Goal: Task Accomplishment & Management: Use online tool/utility

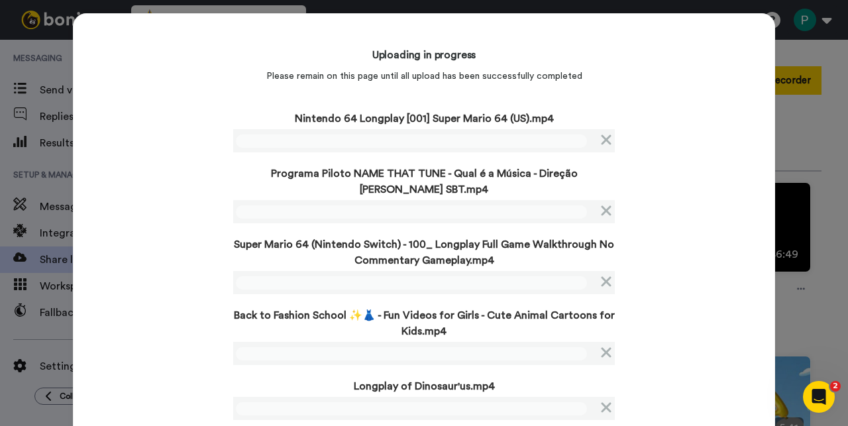
click at [166, 179] on div "Uploading in progress Please remain on this page until all upload has been succ…" at bounding box center [424, 257] width 702 height 489
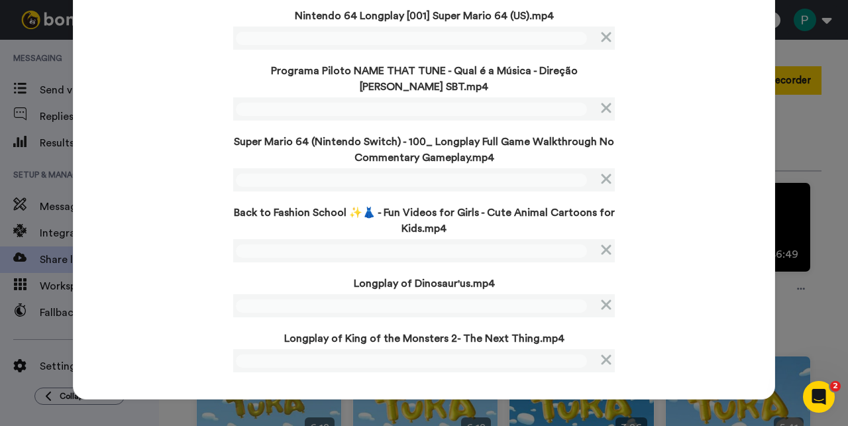
click at [38, 29] on div "Uploading in progress Please remain on this page until all upload has been succ…" at bounding box center [424, 213] width 848 height 426
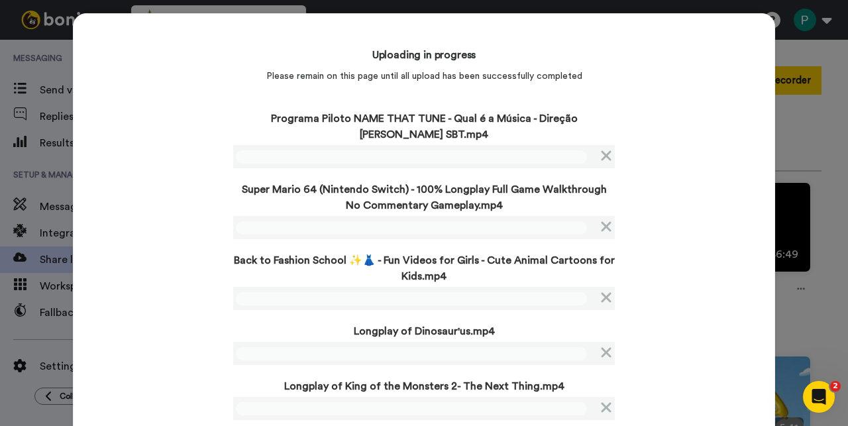
click at [181, 252] on div "Uploading in progress Please remain on this page until all upload has been succ…" at bounding box center [424, 257] width 702 height 489
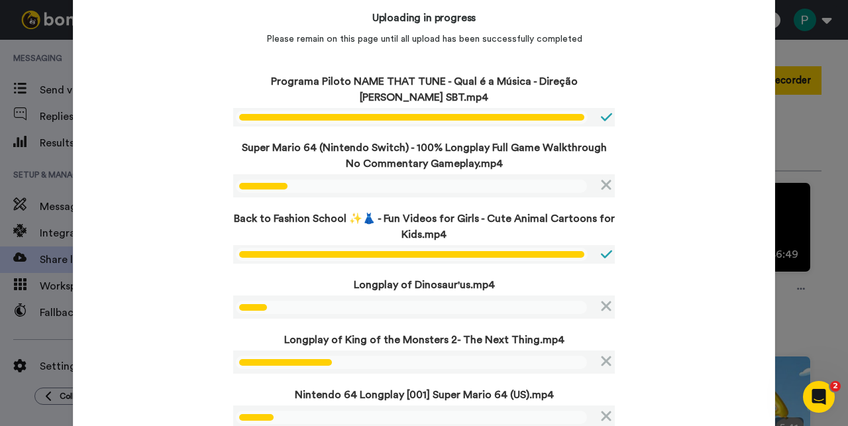
scroll to position [56, 0]
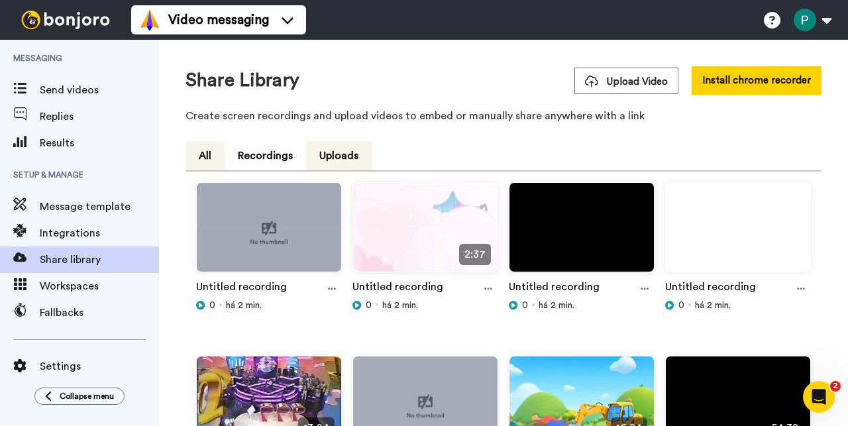
click at [207, 152] on button "All" at bounding box center [204, 155] width 39 height 29
